Goal: Complete application form

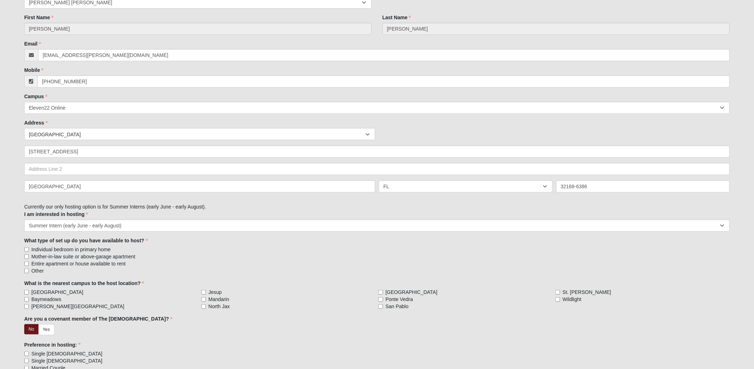
scroll to position [125, 0]
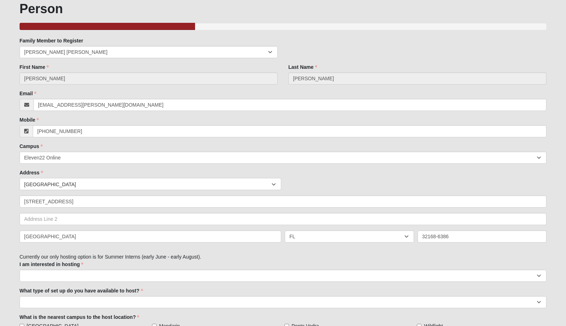
scroll to position [47, 0]
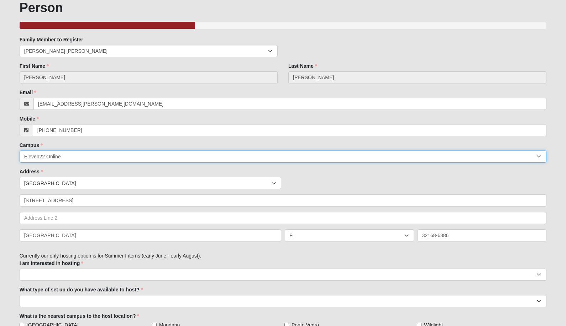
click at [314, 155] on select "Arlington Baymeadows Eleven22 Online Fleming Island Jesup Mandarin North Jax Or…" at bounding box center [284, 156] width 528 height 12
click at [20, 150] on select "Arlington Baymeadows Eleven22 Online Fleming Island Jesup Mandarin North Jax Or…" at bounding box center [284, 156] width 528 height 12
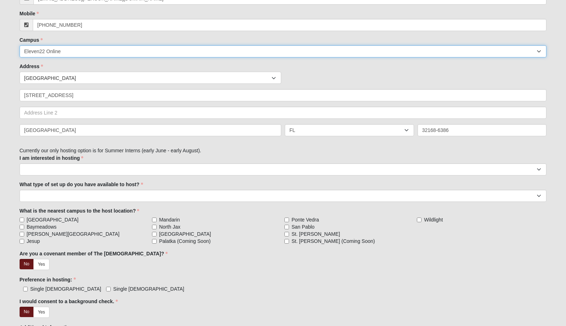
scroll to position [160, 0]
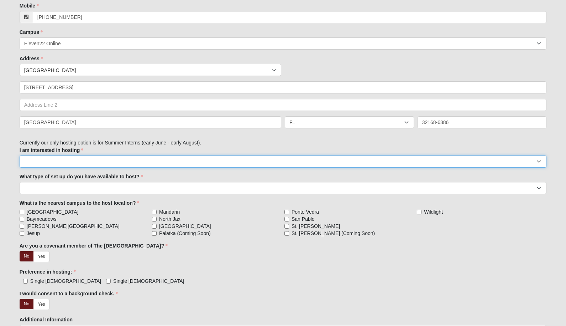
click at [296, 162] on select "Summer Intern (early June - late May)" at bounding box center [284, 161] width 528 height 12
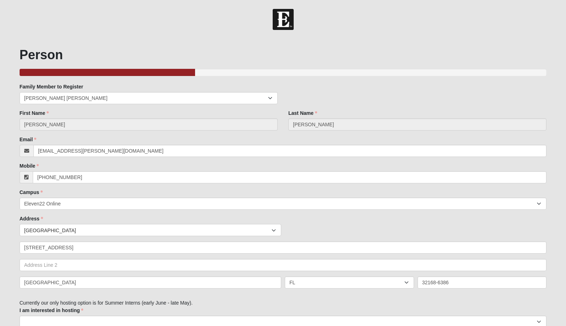
scroll to position [156, 0]
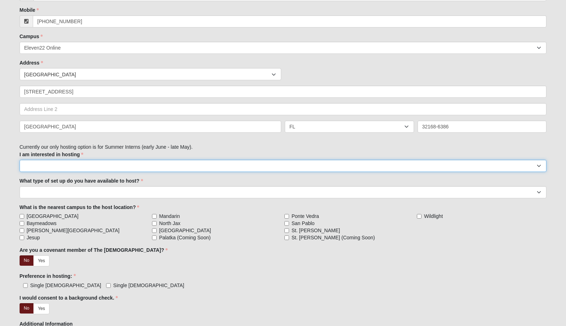
click at [232, 170] on select "Summer Intern (early June - late May)" at bounding box center [284, 166] width 528 height 12
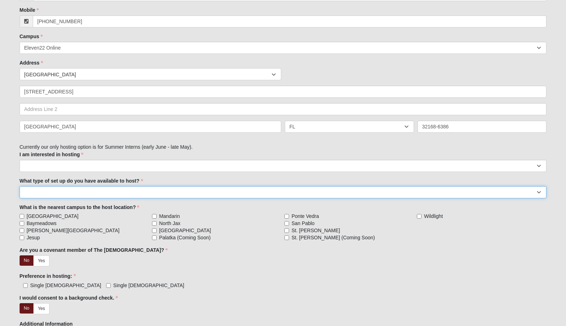
click at [202, 192] on select "Individual bedroom in primary home Moth-in-law suite or above-garage apartment …" at bounding box center [284, 192] width 528 height 12
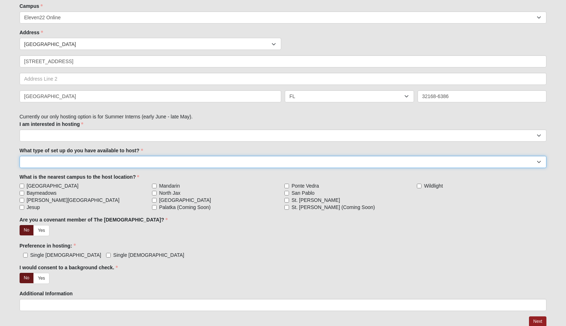
scroll to position [210, 0]
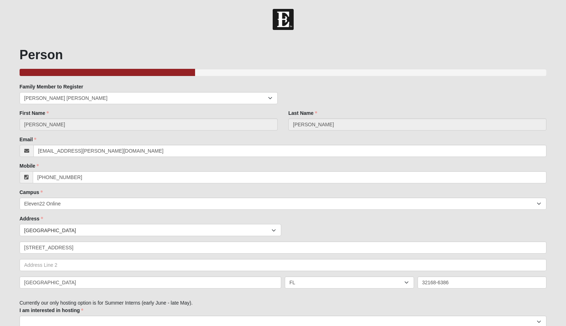
scroll to position [210, 0]
